Goal: Find specific page/section: Find specific page/section

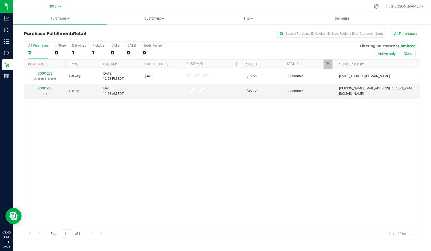
click at [96, 45] on div "PickUps" at bounding box center [98, 46] width 12 height 4
click at [0, 0] on input "PickUps 1" at bounding box center [0, 0] width 0 height 0
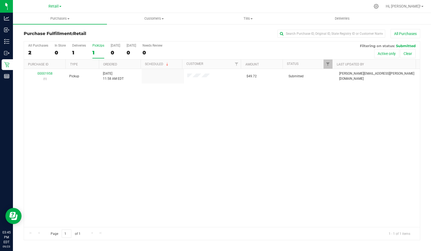
click at [33, 45] on div "All Purchases" at bounding box center [38, 46] width 20 height 4
click at [0, 0] on input "All Purchases 2" at bounding box center [0, 0] width 0 height 0
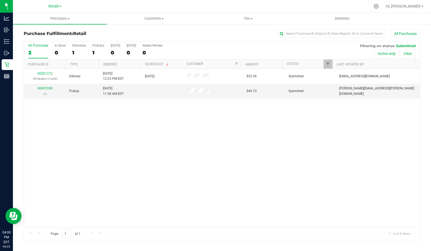
click at [97, 51] on div "1" at bounding box center [98, 53] width 12 height 6
click at [0, 0] on input "PickUps 1" at bounding box center [0, 0] width 0 height 0
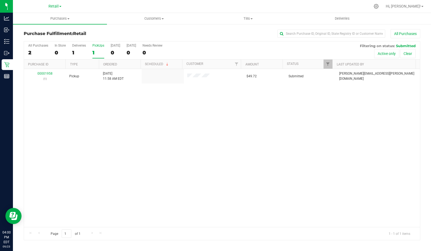
click at [30, 50] on div "2" at bounding box center [38, 53] width 20 height 6
click at [0, 0] on input "All Purchases 2" at bounding box center [0, 0] width 0 height 0
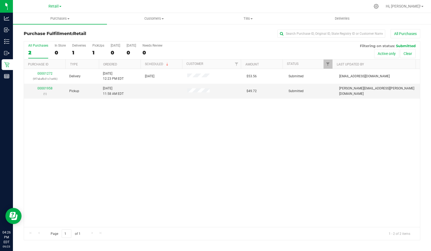
click at [93, 53] on div "1" at bounding box center [98, 53] width 12 height 6
click at [0, 0] on input "PickUps 1" at bounding box center [0, 0] width 0 height 0
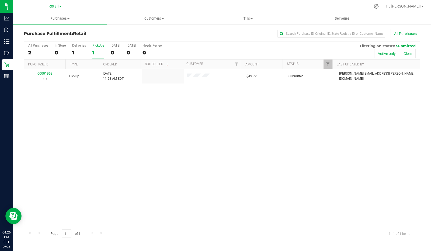
click at [35, 57] on label "All Purchases 2" at bounding box center [38, 51] width 20 height 15
click at [0, 0] on input "All Purchases 2" at bounding box center [0, 0] width 0 height 0
